Goal: Task Accomplishment & Management: Manage account settings

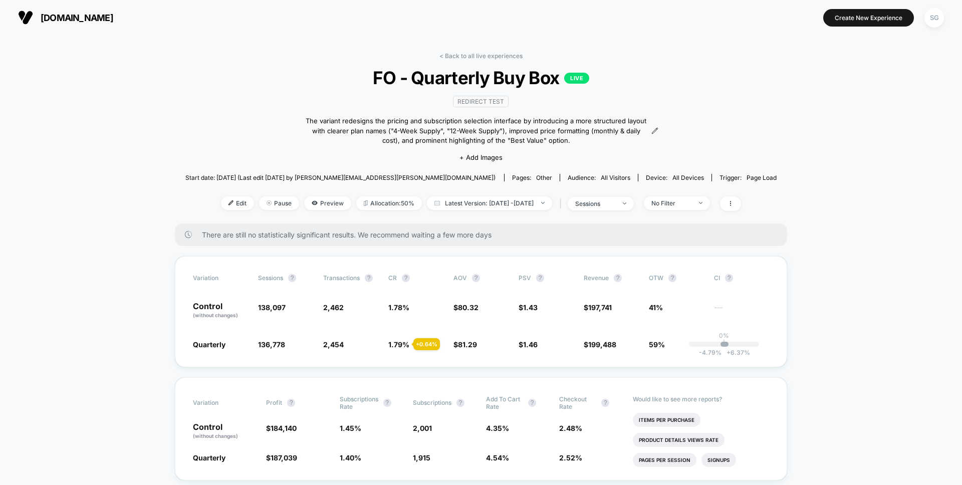
click at [58, 17] on span "[DOMAIN_NAME]" at bounding box center [77, 18] width 73 height 11
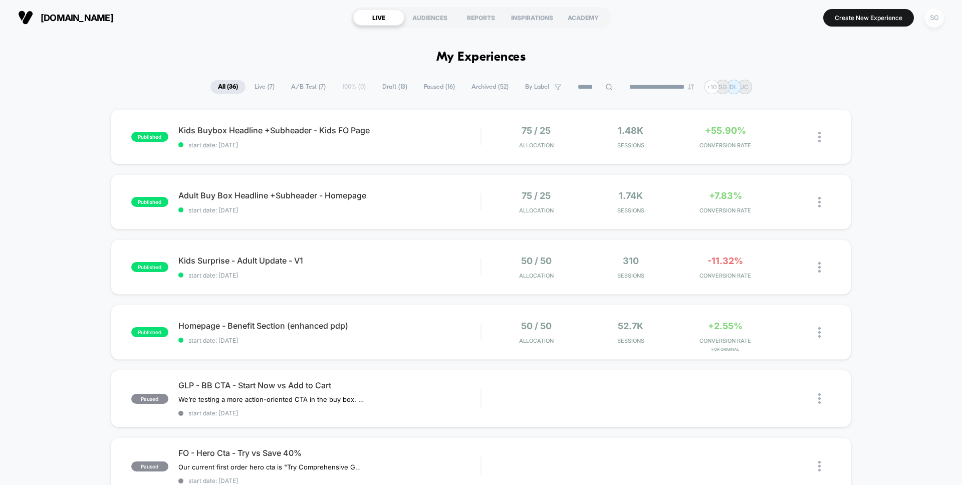
click at [933, 18] on div "SG" at bounding box center [934, 18] width 20 height 20
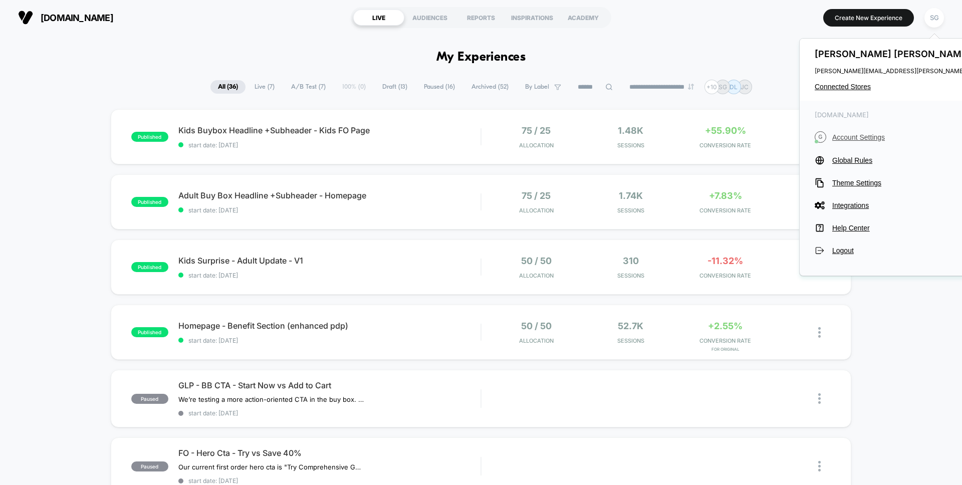
click at [861, 136] on span "Account Settings" at bounding box center [922, 137] width 181 height 8
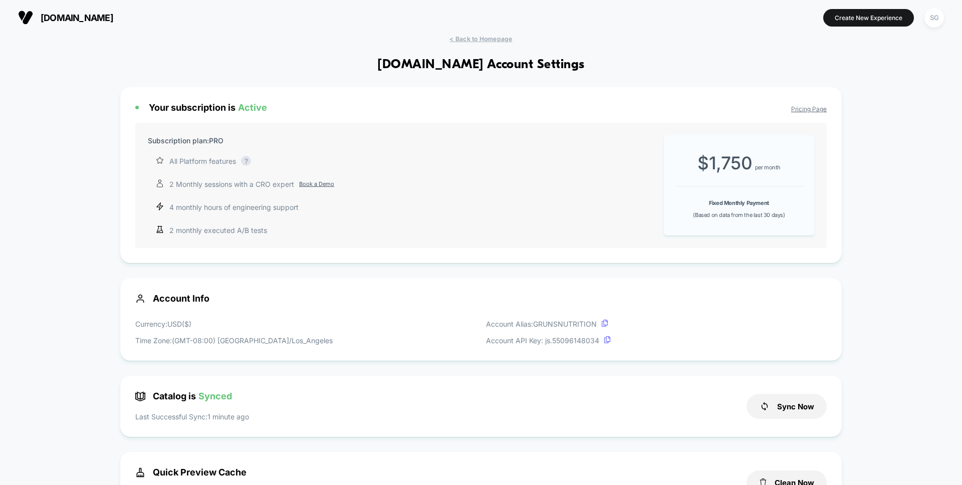
click at [771, 167] on span "per month" at bounding box center [768, 167] width 26 height 7
click at [817, 110] on link "Pricing Page" at bounding box center [809, 109] width 36 height 8
